Goal: Task Accomplishment & Management: Check status

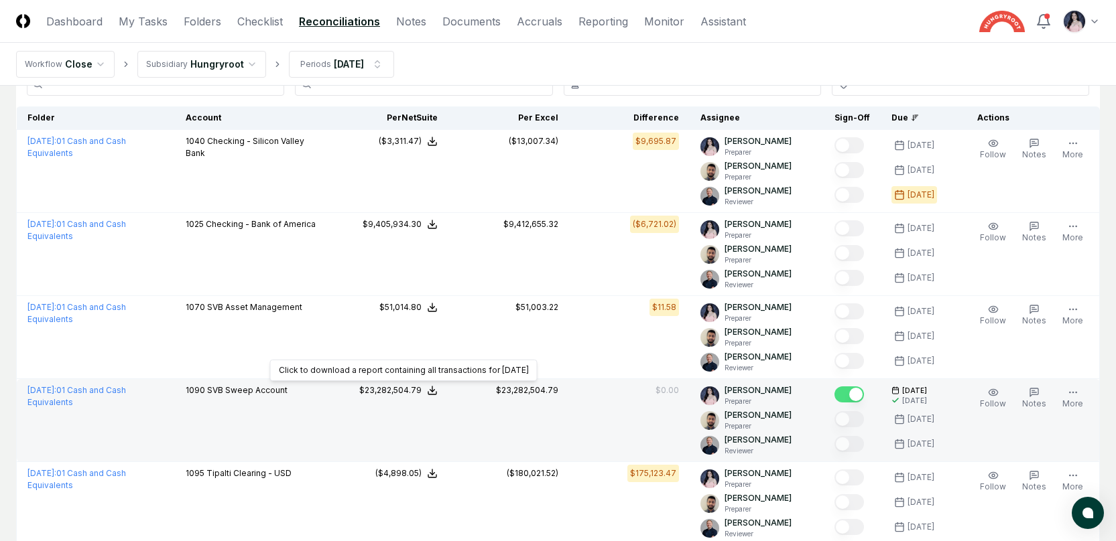
scroll to position [105, 0]
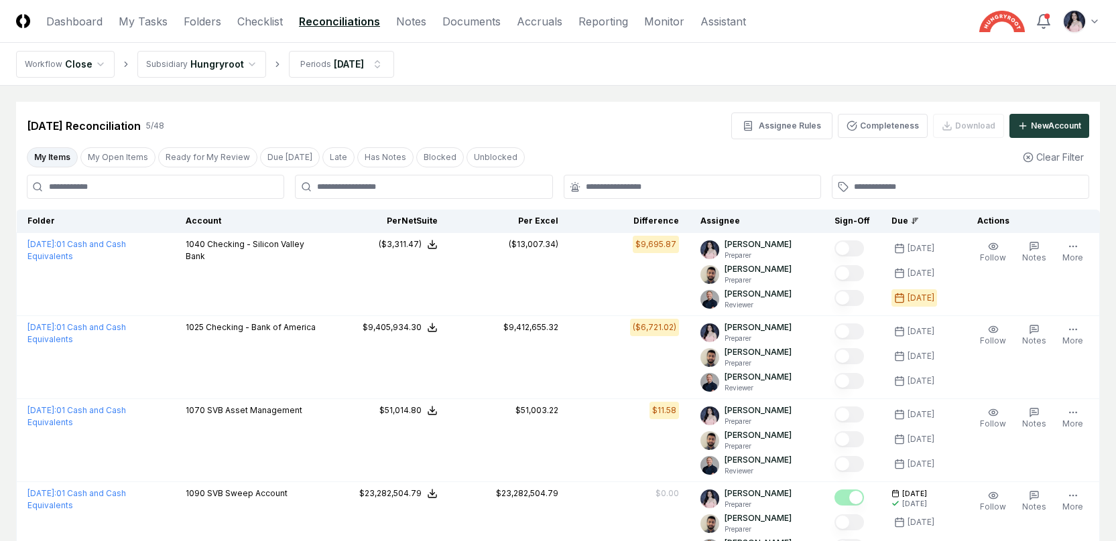
scroll to position [105, 0]
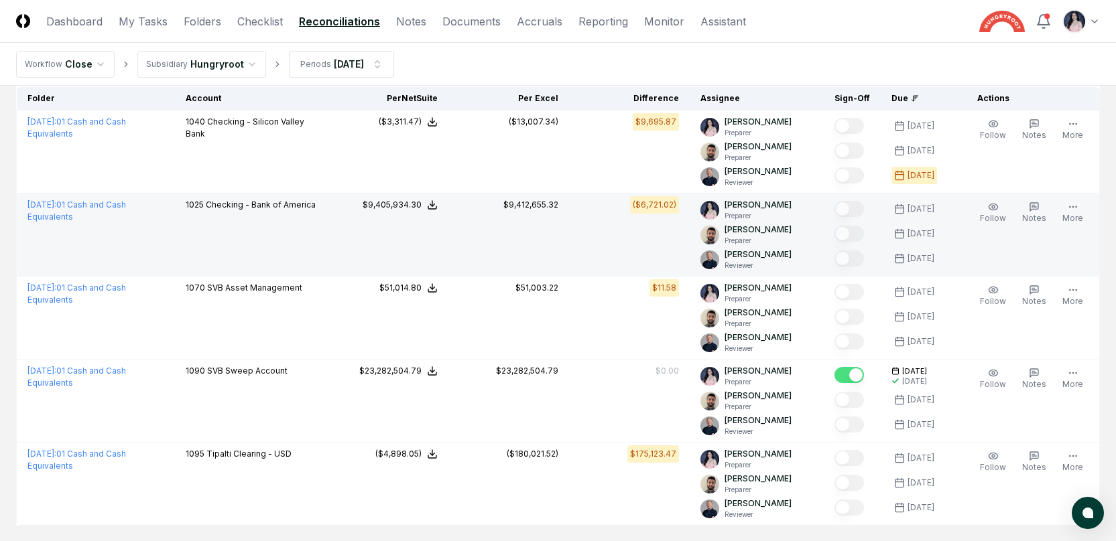
scroll to position [124, 0]
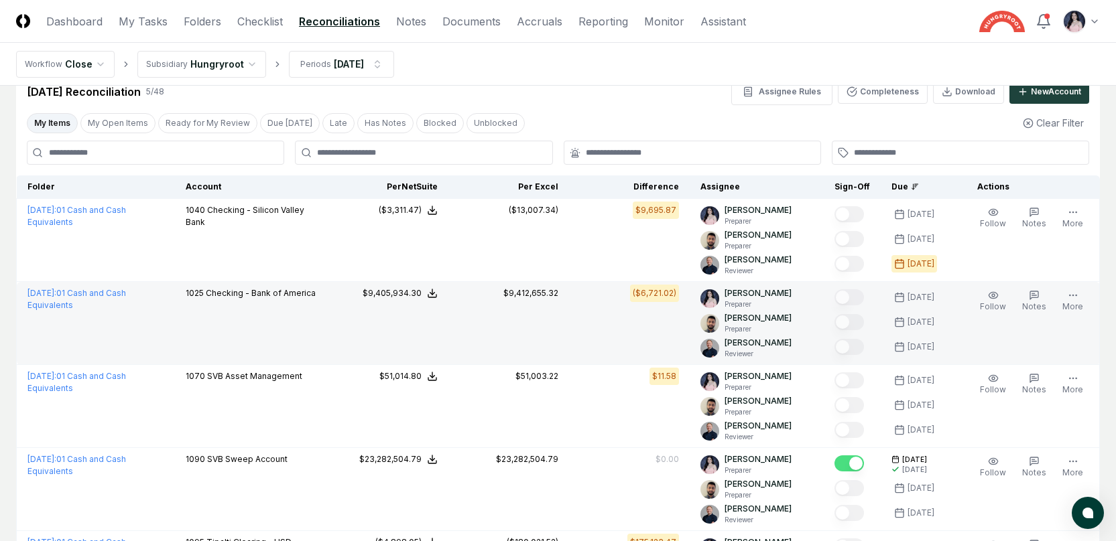
scroll to position [36, 0]
